Goal: Task Accomplishment & Management: Use online tool/utility

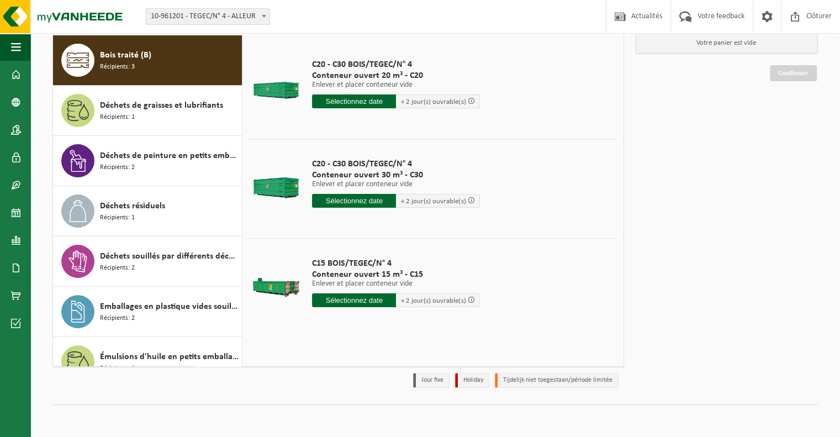
scroll to position [46, 0]
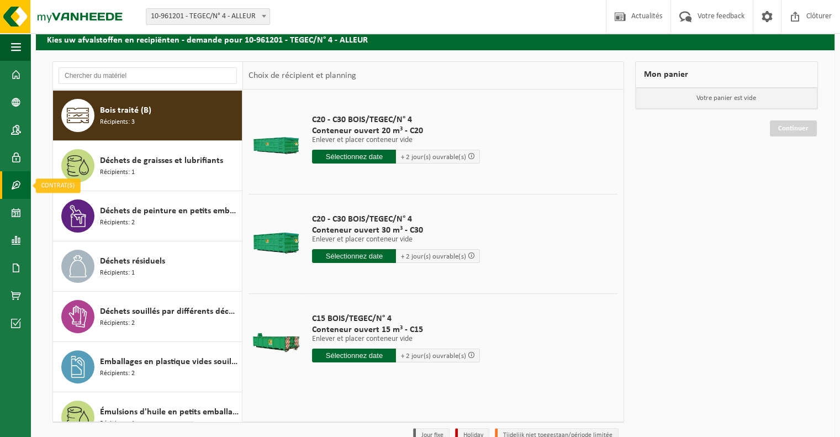
click at [14, 184] on span at bounding box center [16, 185] width 10 height 28
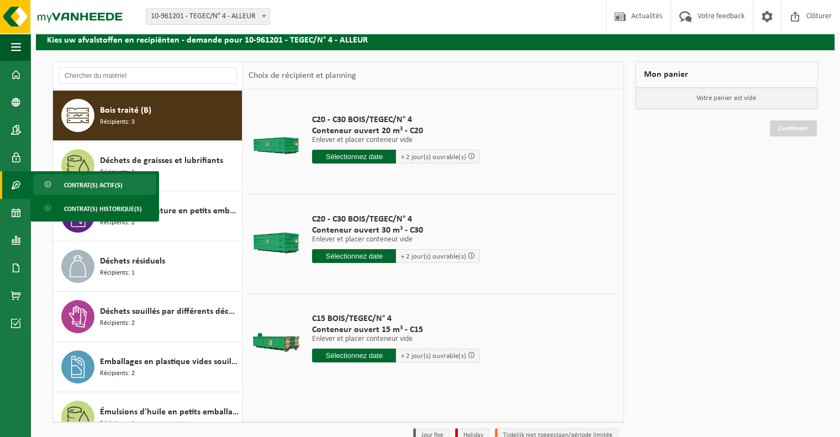
click at [88, 185] on span "Contrat(s) actif(s)" at bounding box center [93, 185] width 59 height 21
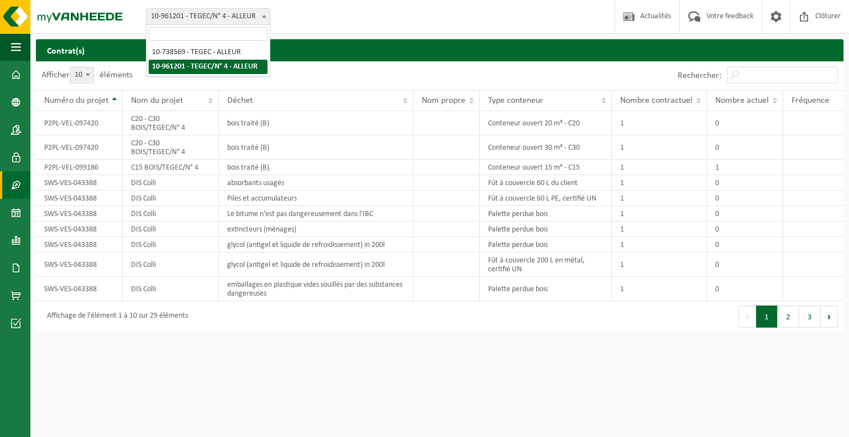
click at [264, 18] on span at bounding box center [264, 16] width 11 height 14
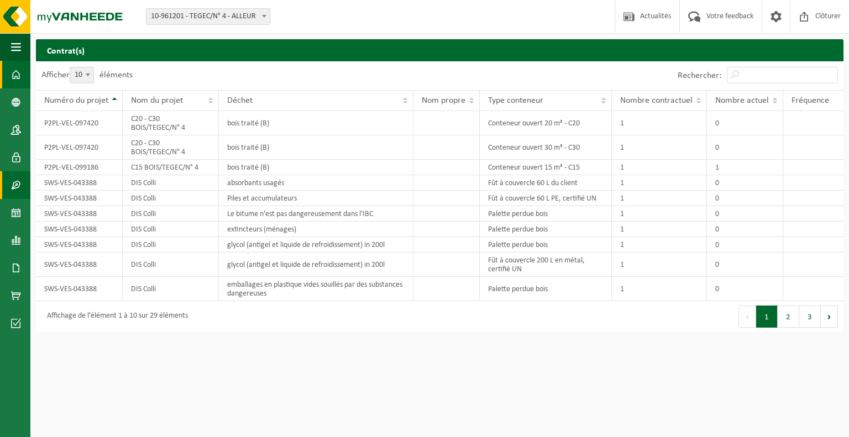
click at [12, 81] on span at bounding box center [16, 75] width 10 height 28
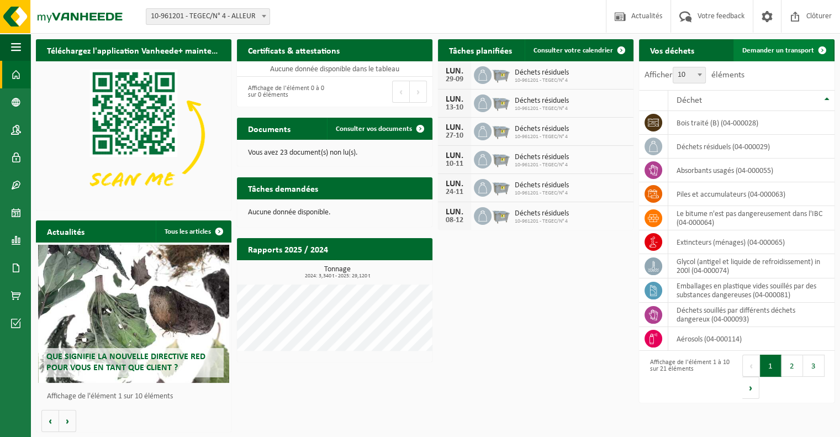
click at [768, 47] on span "Demander un transport" at bounding box center [779, 50] width 72 height 7
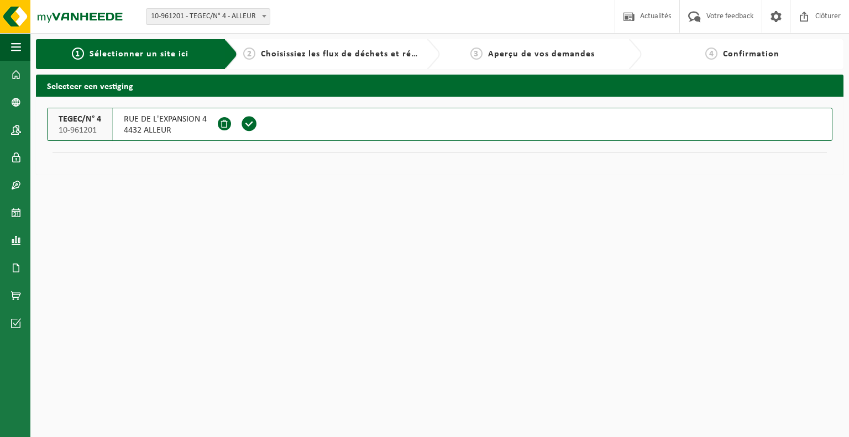
click at [170, 125] on span "4432 ALLEUR" at bounding box center [165, 130] width 83 height 11
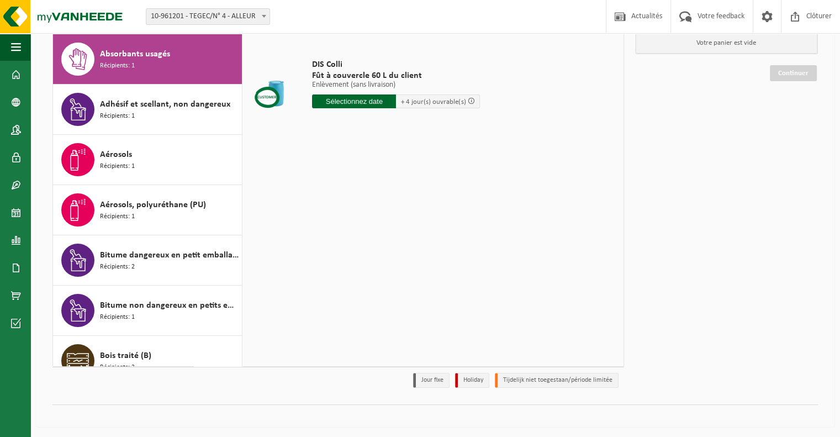
click at [240, 17] on span "10-961201 - TEGEC/N° 4 - ALLEUR" at bounding box center [207, 16] width 123 height 15
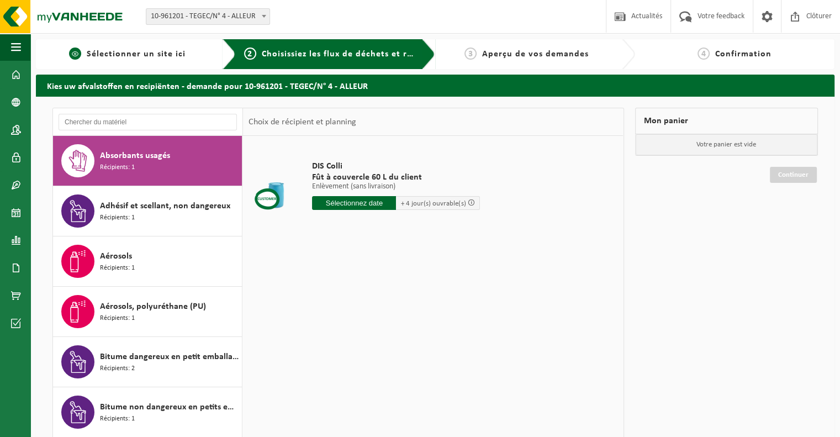
click at [127, 56] on span "Sélectionner un site ici" at bounding box center [136, 54] width 99 height 9
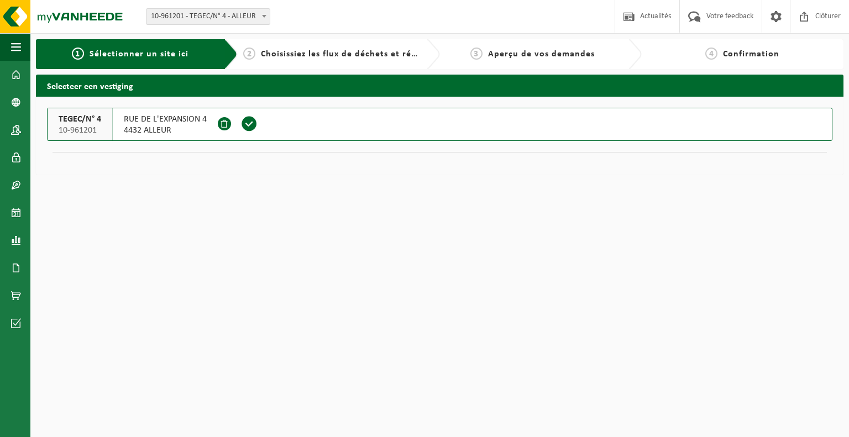
click at [128, 118] on span "RUE DE L'EXPANSION 4" at bounding box center [165, 119] width 83 height 11
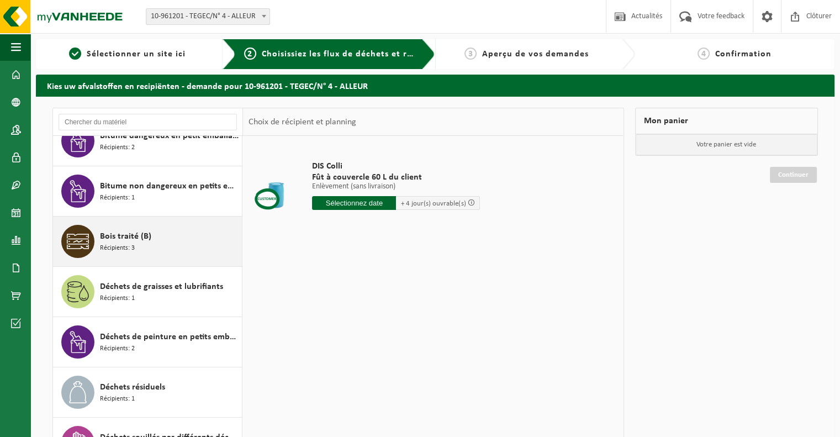
click at [85, 260] on div "Bois traité (B) Récipients: 3" at bounding box center [147, 242] width 189 height 50
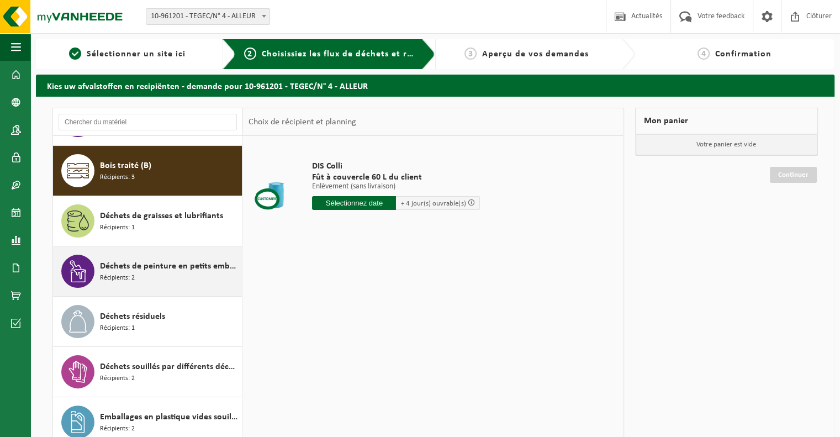
scroll to position [301, 0]
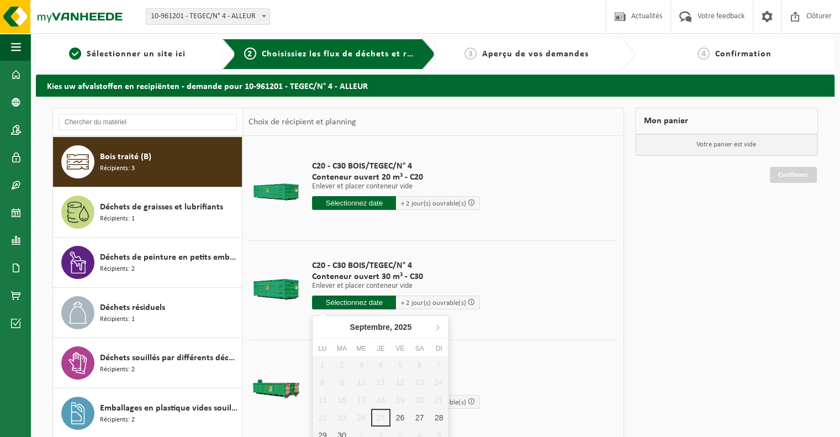
click at [360, 301] on input "text" at bounding box center [354, 303] width 84 height 14
click at [400, 413] on div "26" at bounding box center [400, 418] width 19 height 18
type input "à partir de [DATE]"
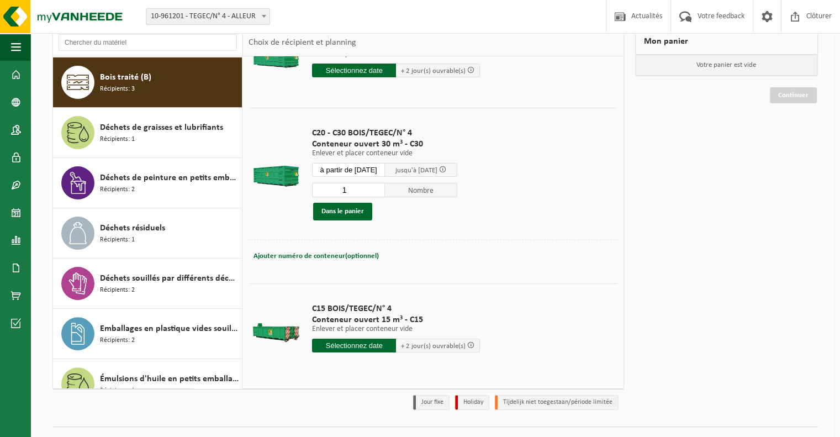
scroll to position [102, 0]
